Goal: Transaction & Acquisition: Obtain resource

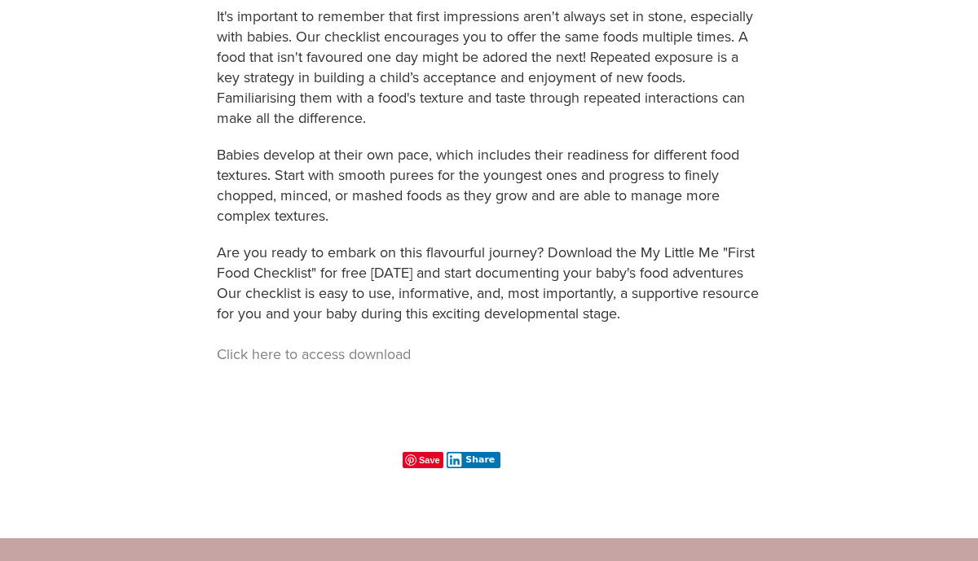
scroll to position [1085, 0]
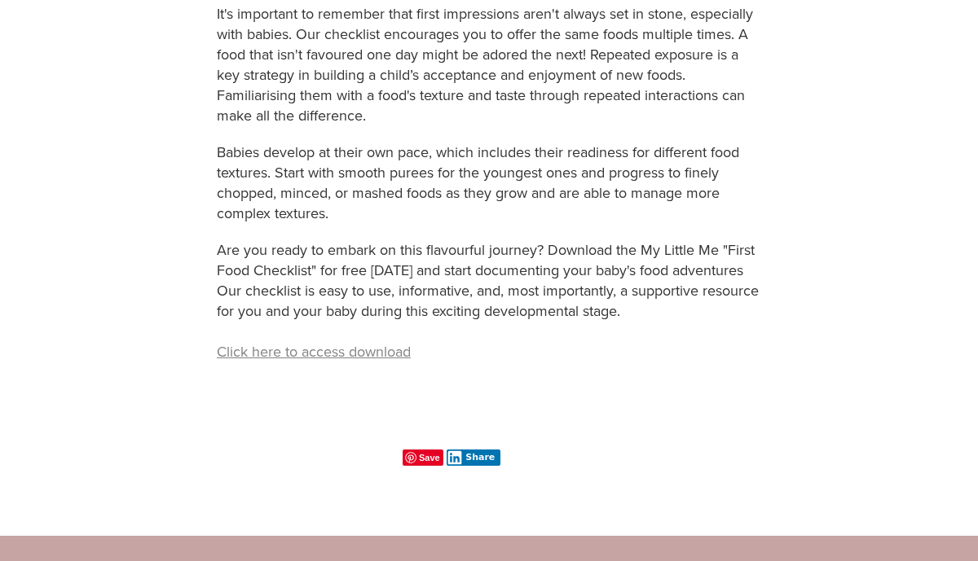
click at [239, 356] on link "Click here to access download" at bounding box center [314, 351] width 194 height 20
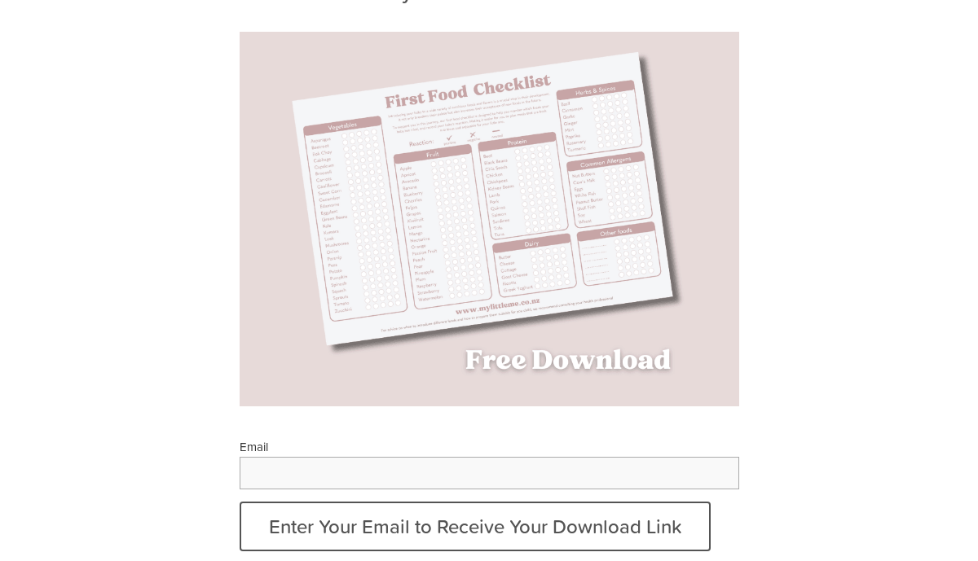
scroll to position [261, 0]
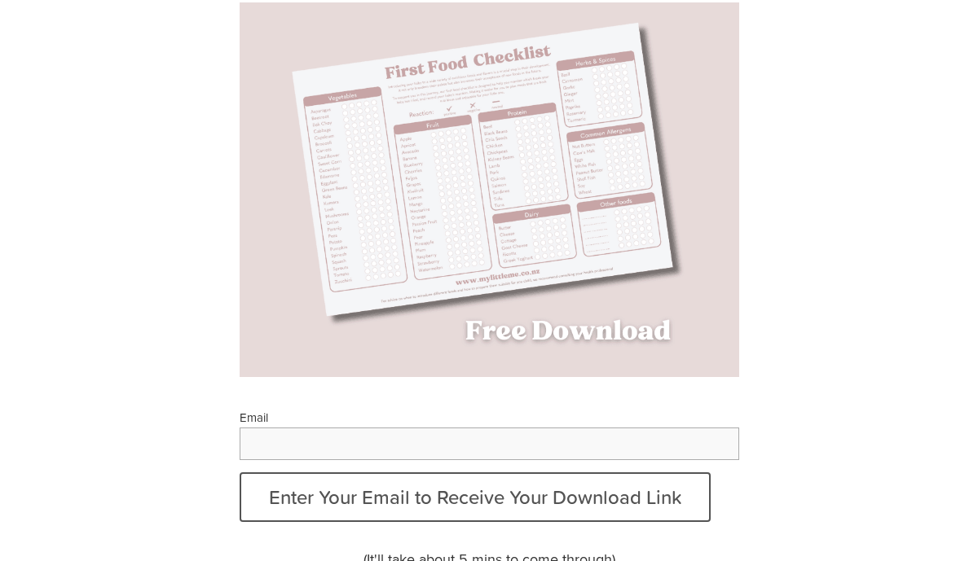
click at [495, 235] on img at bounding box center [489, 189] width 578 height 375
